Goal: Find specific page/section: Find specific page/section

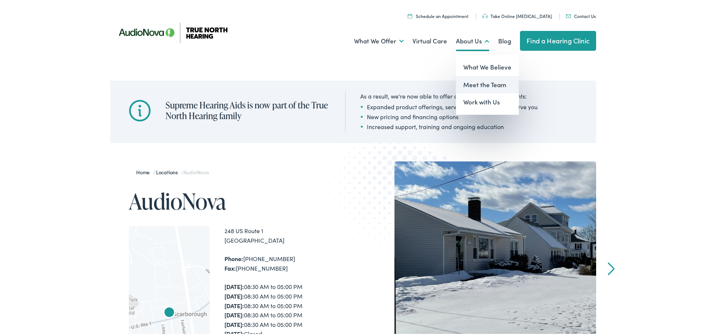
click at [476, 85] on link "Meet the Team" at bounding box center [487, 84] width 63 height 18
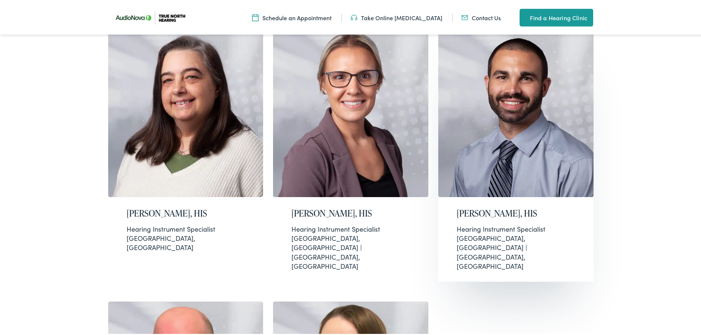
scroll to position [258, 0]
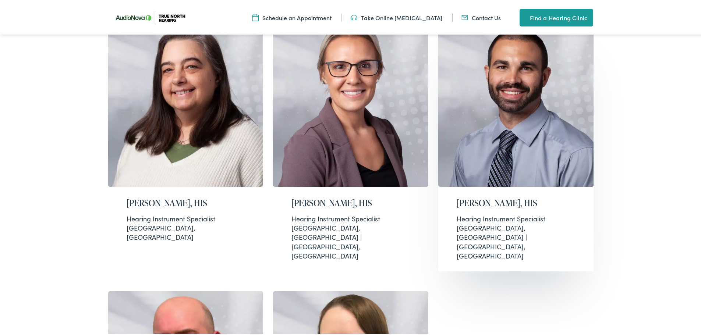
click at [494, 178] on img at bounding box center [515, 100] width 155 height 171
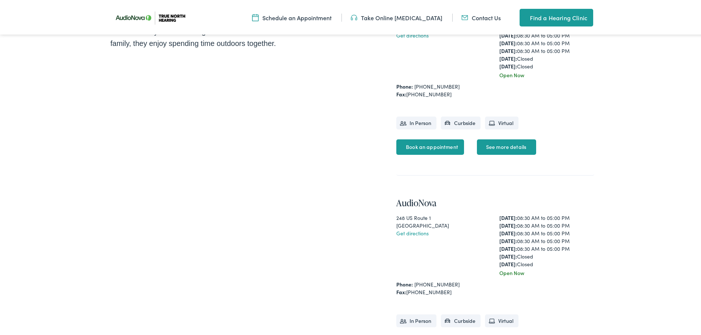
scroll to position [294, 0]
